Goal: Transaction & Acquisition: Purchase product/service

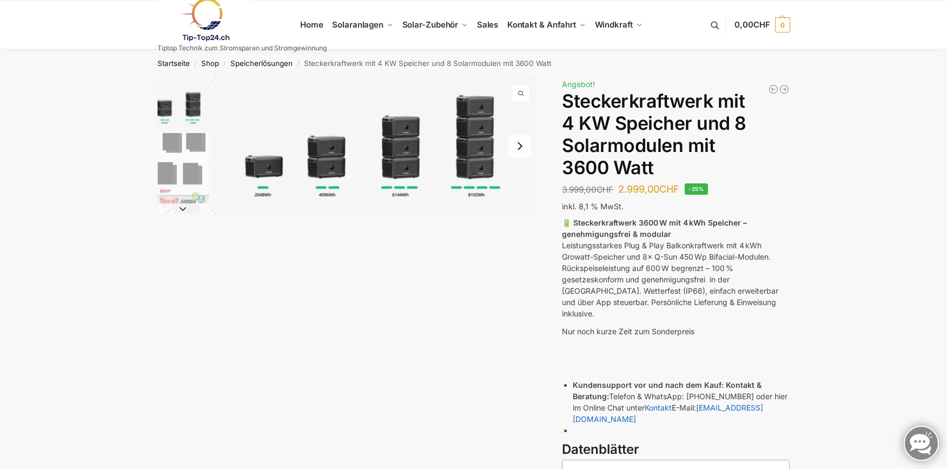
click at [522, 145] on button "Next slide" at bounding box center [519, 146] width 23 height 23
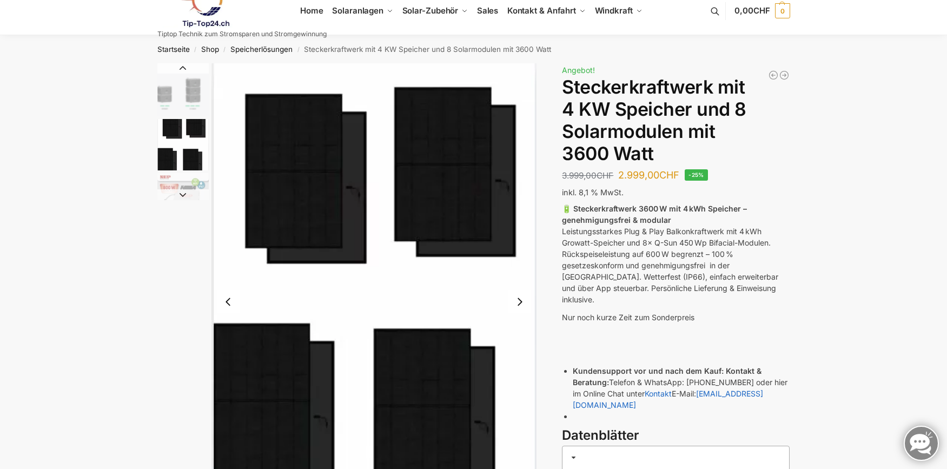
scroll to position [98, 0]
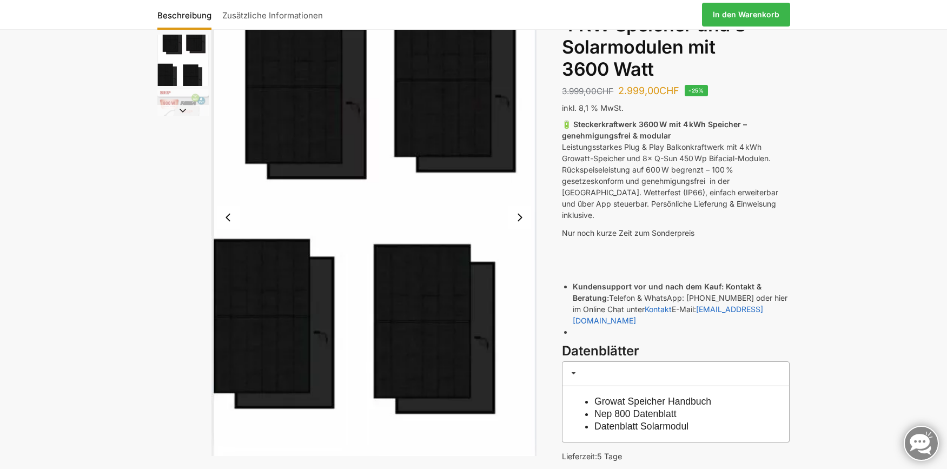
click at [521, 220] on button "Next slide" at bounding box center [519, 217] width 23 height 23
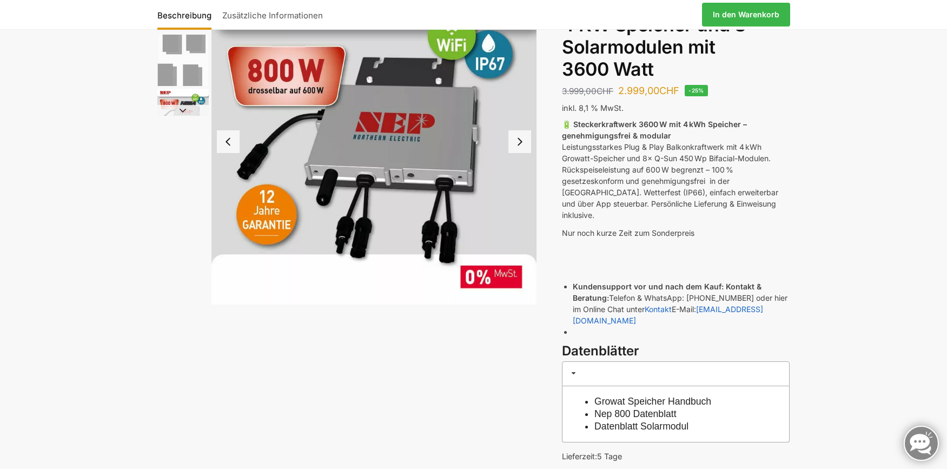
click at [517, 136] on button "Next slide" at bounding box center [519, 141] width 23 height 23
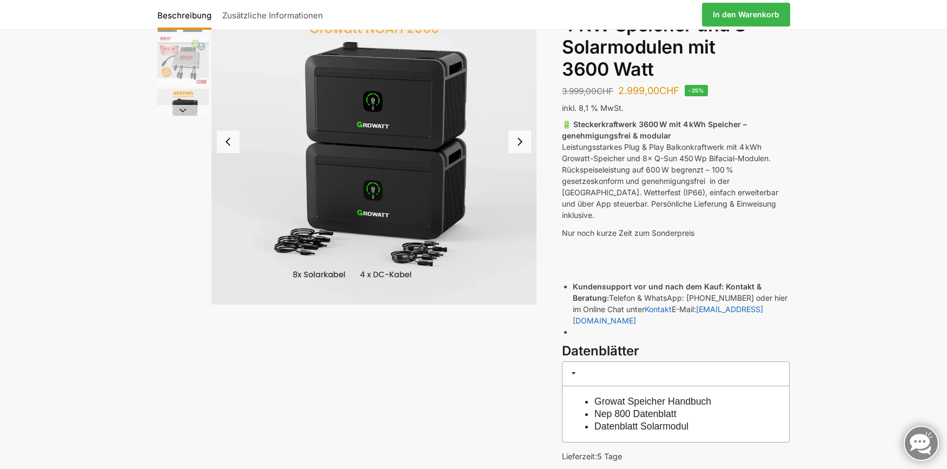
click at [517, 136] on button "Next slide" at bounding box center [519, 141] width 23 height 23
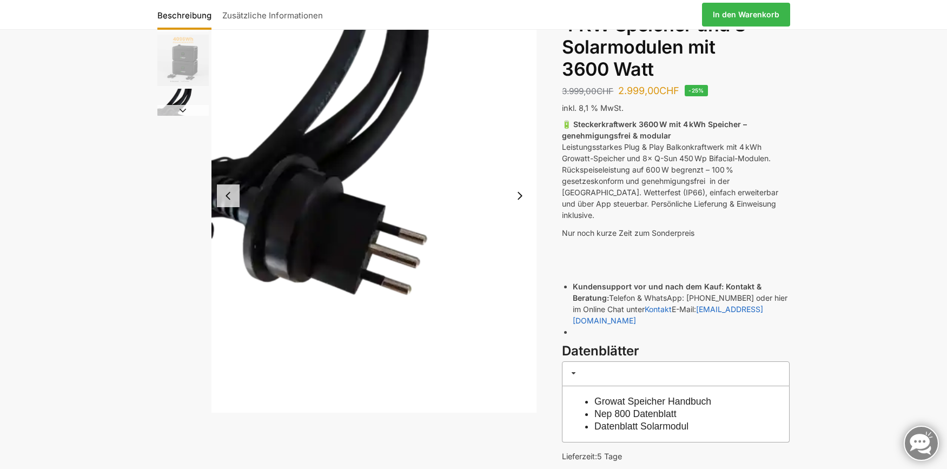
click at [517, 136] on img "5 / 9" at bounding box center [374, 196] width 326 height 434
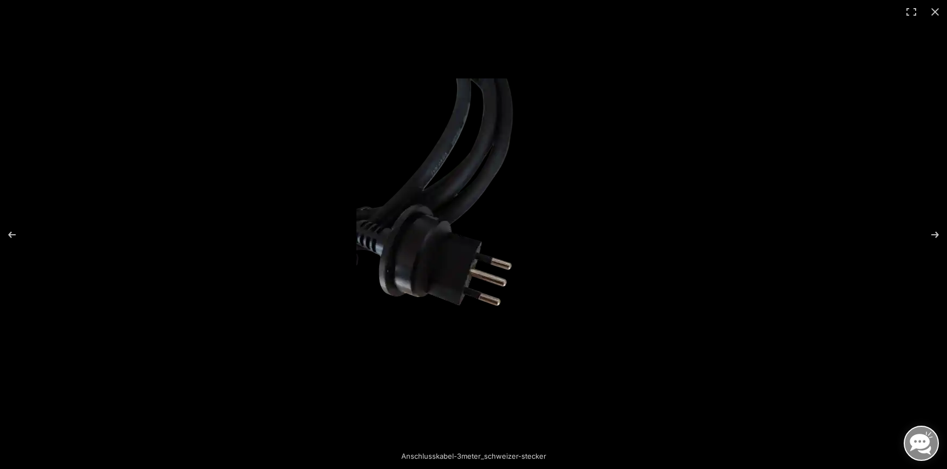
click at [517, 136] on img at bounding box center [473, 234] width 234 height 312
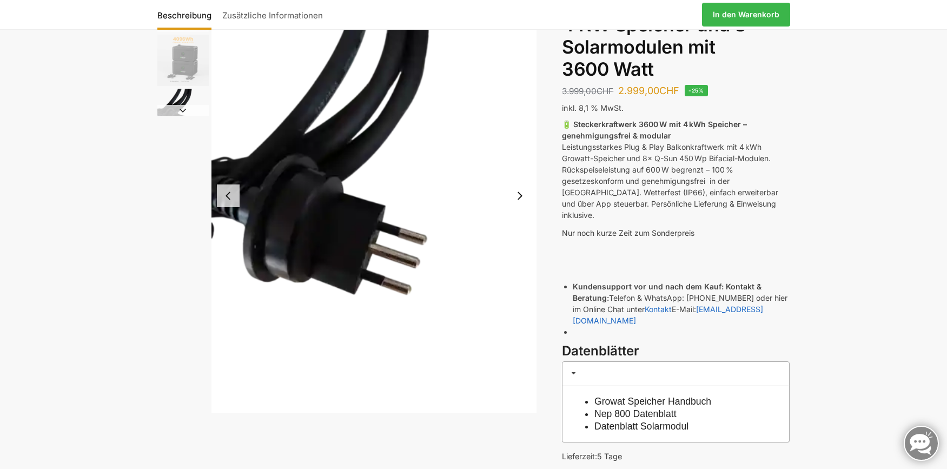
scroll to position [87, 0]
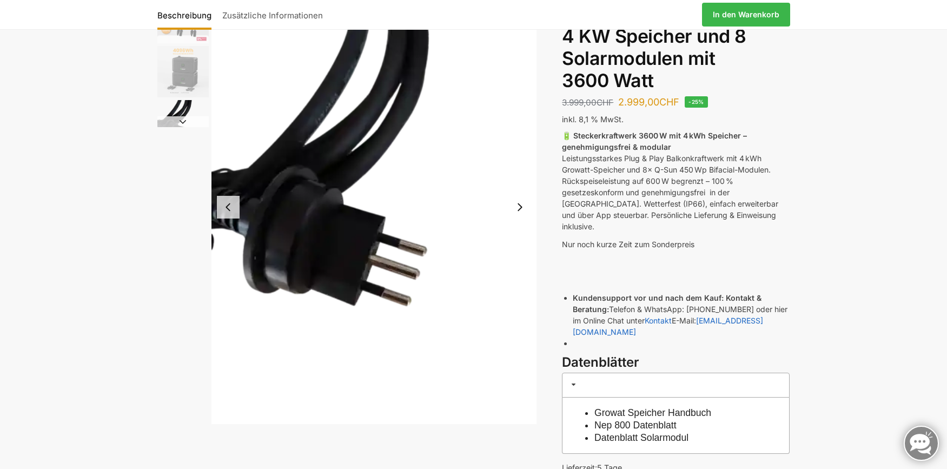
click at [519, 208] on button "Next slide" at bounding box center [519, 207] width 23 height 23
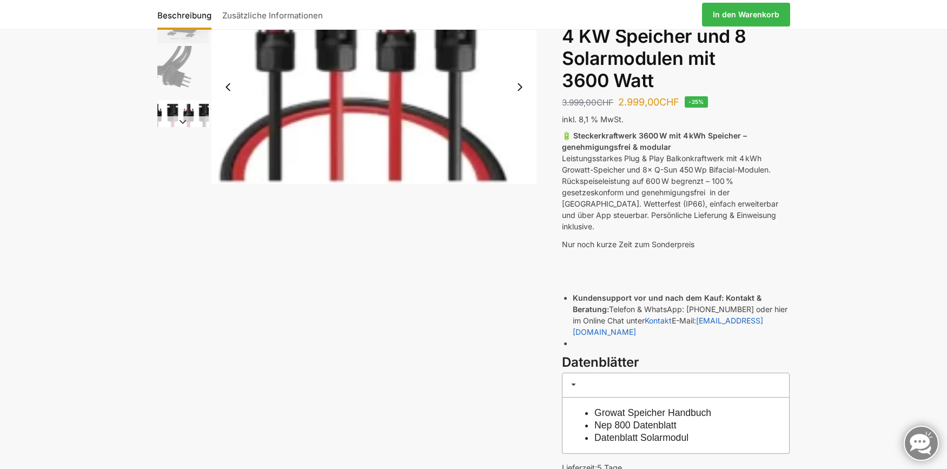
scroll to position [0, 0]
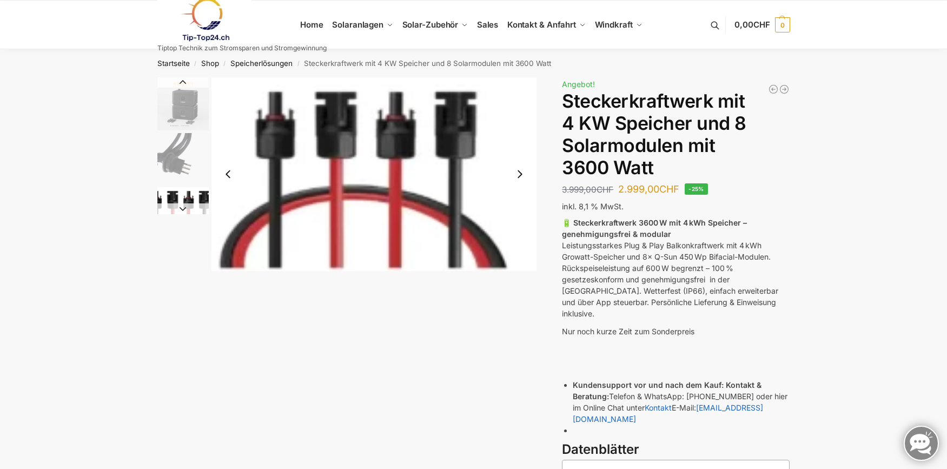
click at [516, 169] on button "Next slide" at bounding box center [519, 174] width 23 height 23
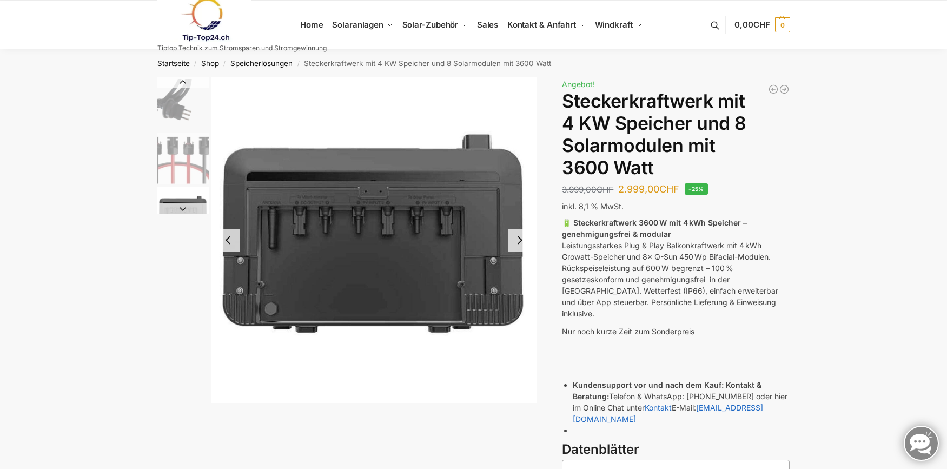
click at [519, 237] on button "Next slide" at bounding box center [519, 240] width 23 height 23
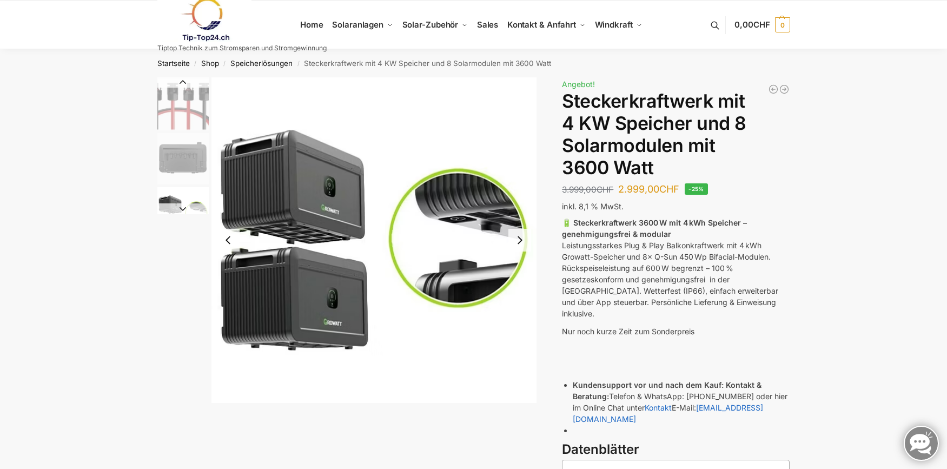
click at [520, 240] on button "Next slide" at bounding box center [519, 240] width 23 height 23
